Goal: Understand process/instructions: Learn how to perform a task or action

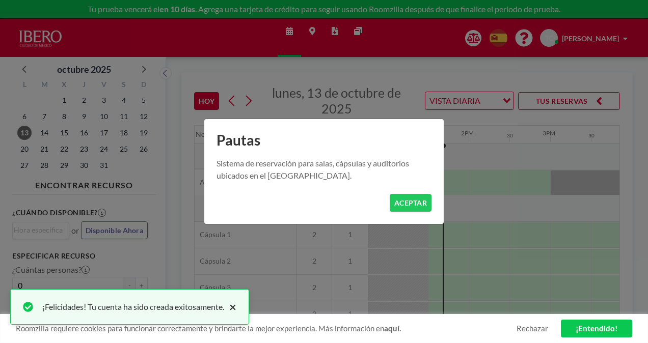
scroll to position [0, 1059]
click at [236, 308] on button "×" at bounding box center [230, 307] width 12 height 12
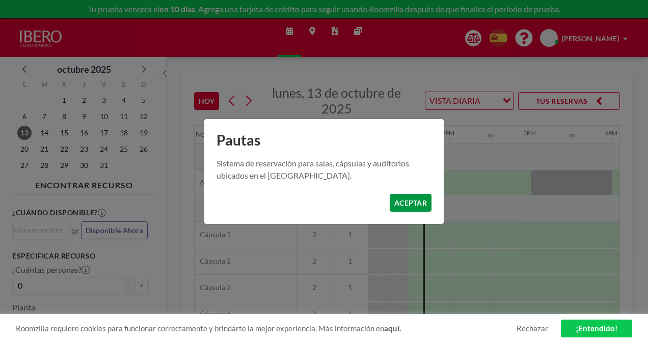
click at [416, 201] on button "ACEPTAR" at bounding box center [410, 203] width 42 height 18
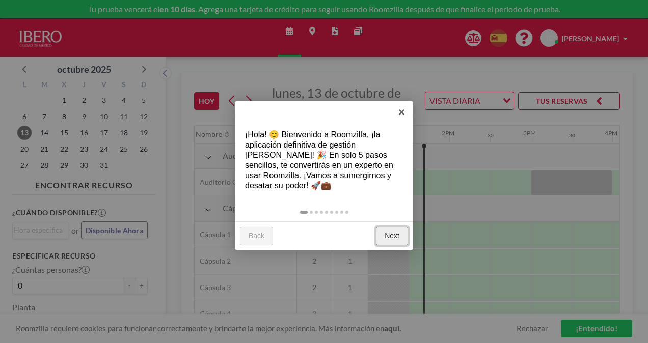
click at [395, 234] on link "Next" at bounding box center [392, 236] width 32 height 18
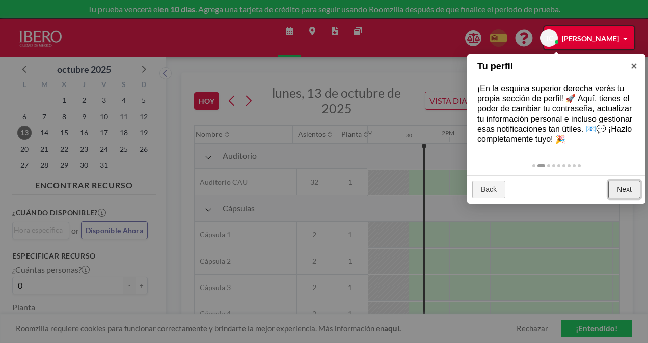
click at [625, 188] on link "Next" at bounding box center [624, 190] width 32 height 18
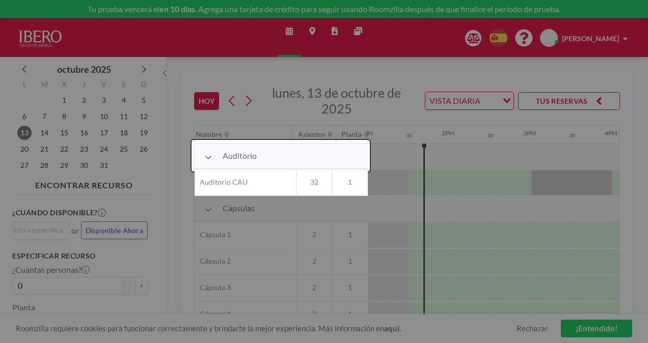
scroll to position [26, 1059]
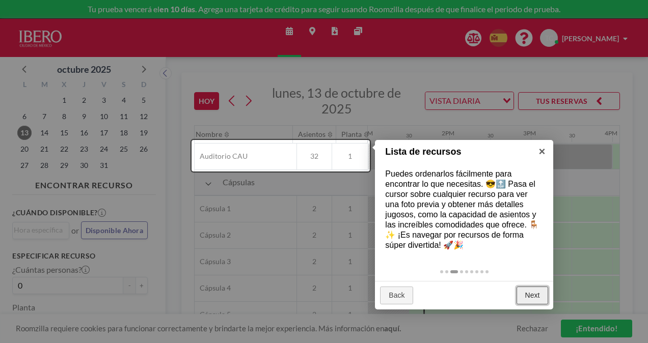
click at [524, 290] on link "Next" at bounding box center [532, 296] width 32 height 18
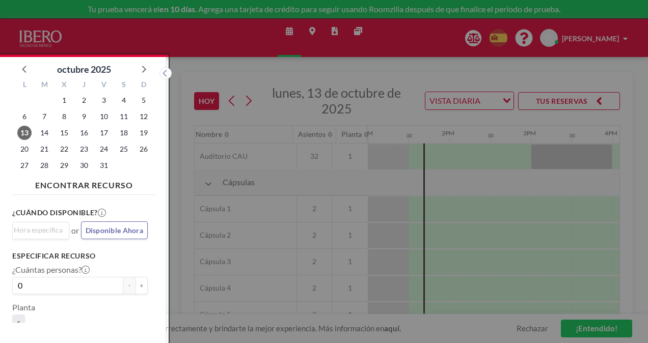
scroll to position [3, 0]
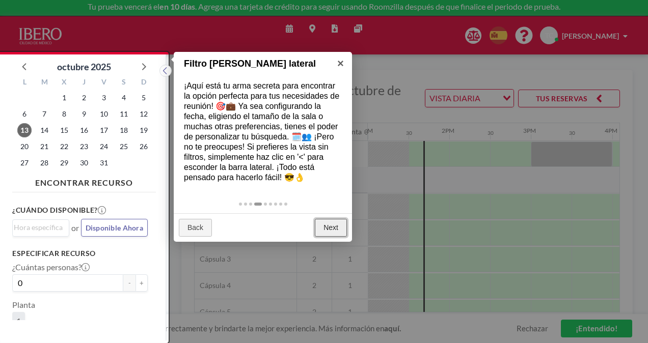
click at [329, 231] on link "Next" at bounding box center [331, 228] width 32 height 18
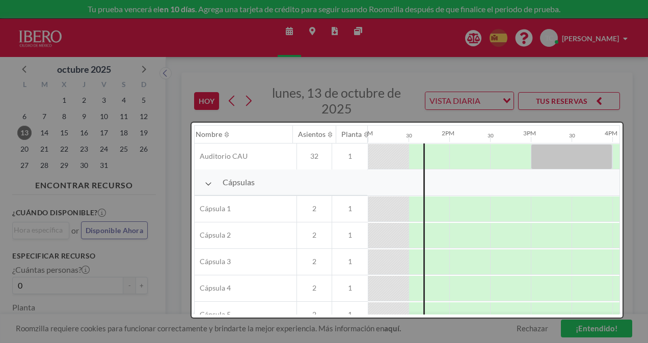
scroll to position [0, 0]
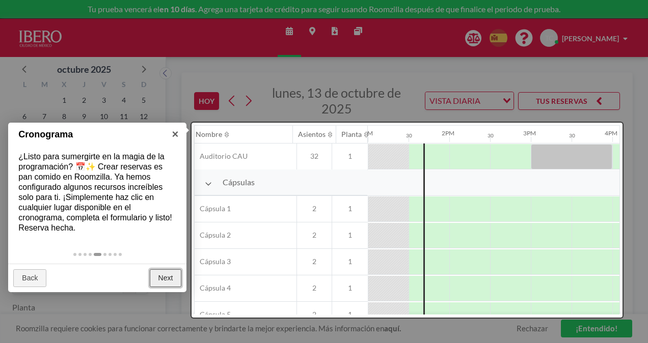
click at [177, 280] on link "Next" at bounding box center [166, 278] width 32 height 18
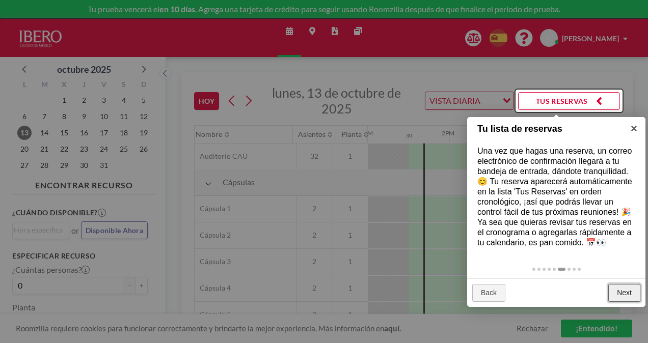
click at [629, 293] on link "Next" at bounding box center [624, 293] width 32 height 18
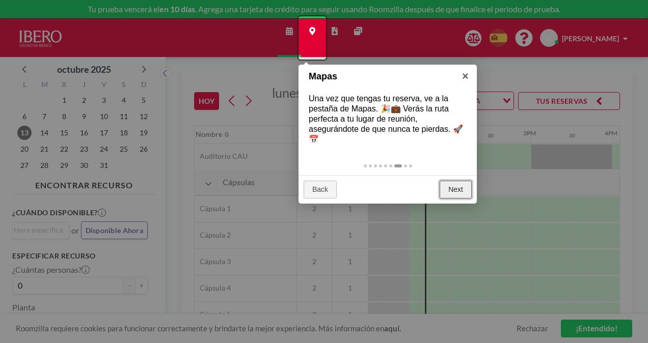
click at [452, 186] on link "Next" at bounding box center [455, 190] width 32 height 18
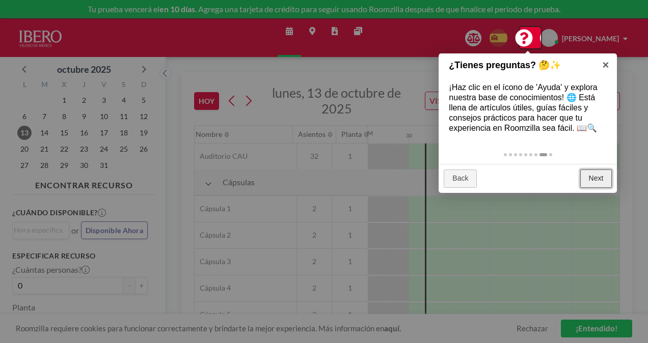
click at [602, 178] on link "Next" at bounding box center [596, 179] width 32 height 18
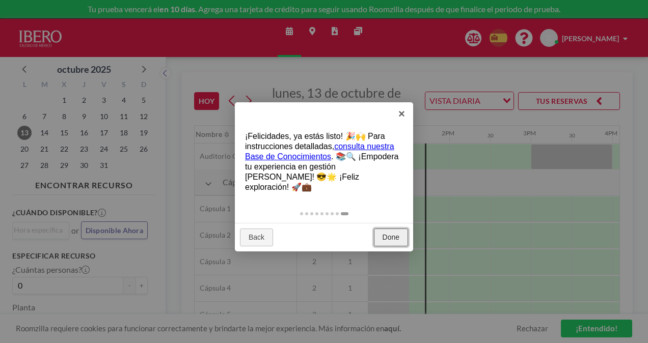
click at [401, 229] on link "Done" at bounding box center [391, 238] width 34 height 18
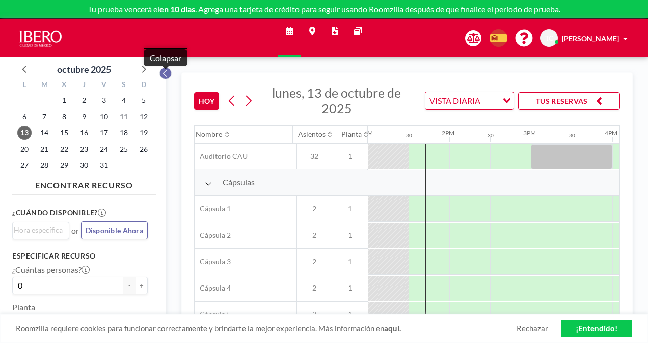
click at [167, 73] on icon at bounding box center [165, 73] width 7 height 10
